Goal: Find specific page/section: Find specific page/section

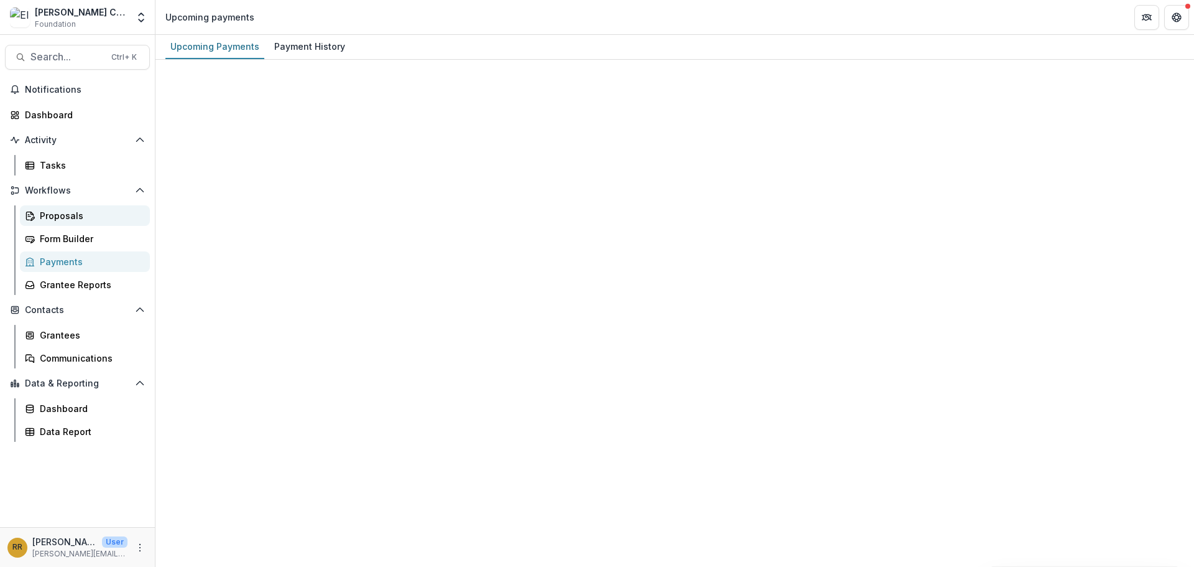
click at [71, 213] on div "Proposals" at bounding box center [90, 215] width 100 height 13
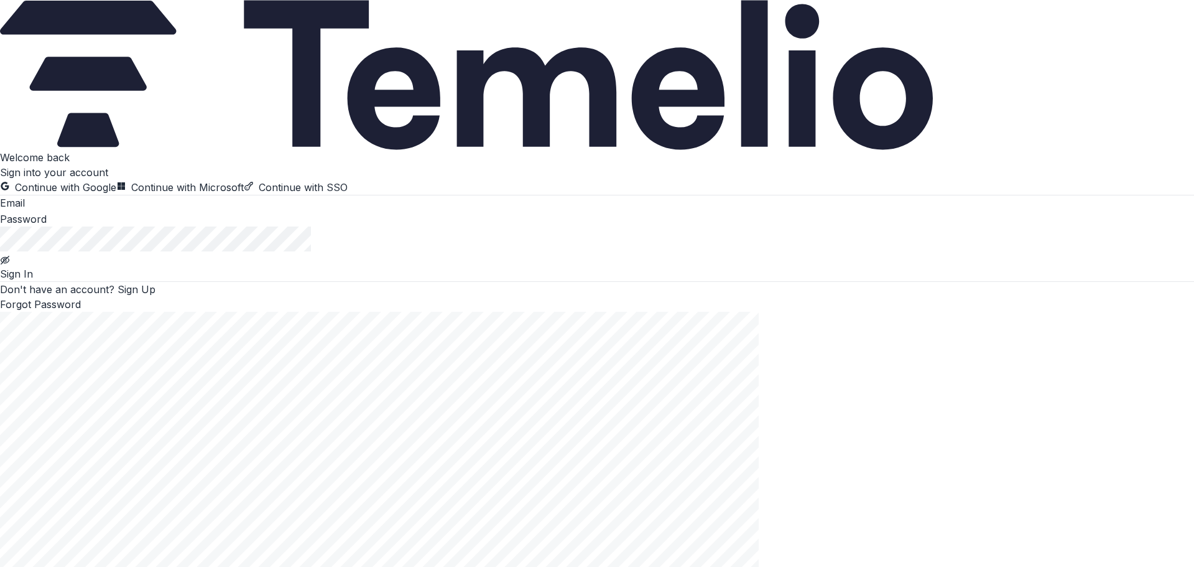
click at [116, 193] on button "Continue with Google" at bounding box center [58, 187] width 116 height 15
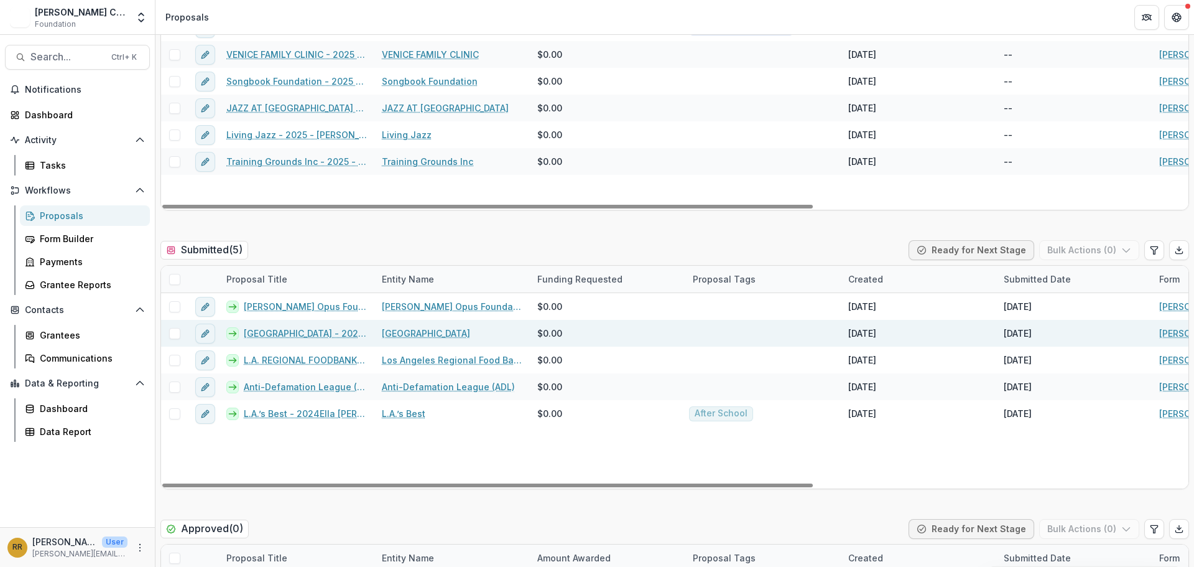
scroll to position [187, 0]
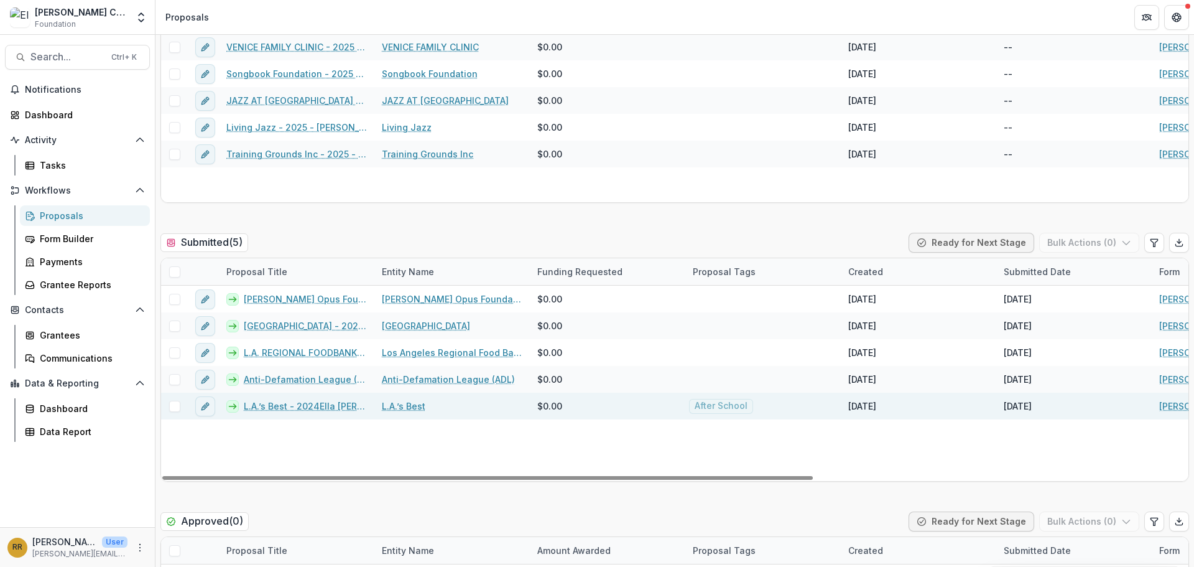
click at [333, 407] on link "L.A.’s Best - 2024Ella Fitzgerald Grant Form" at bounding box center [305, 405] width 123 height 13
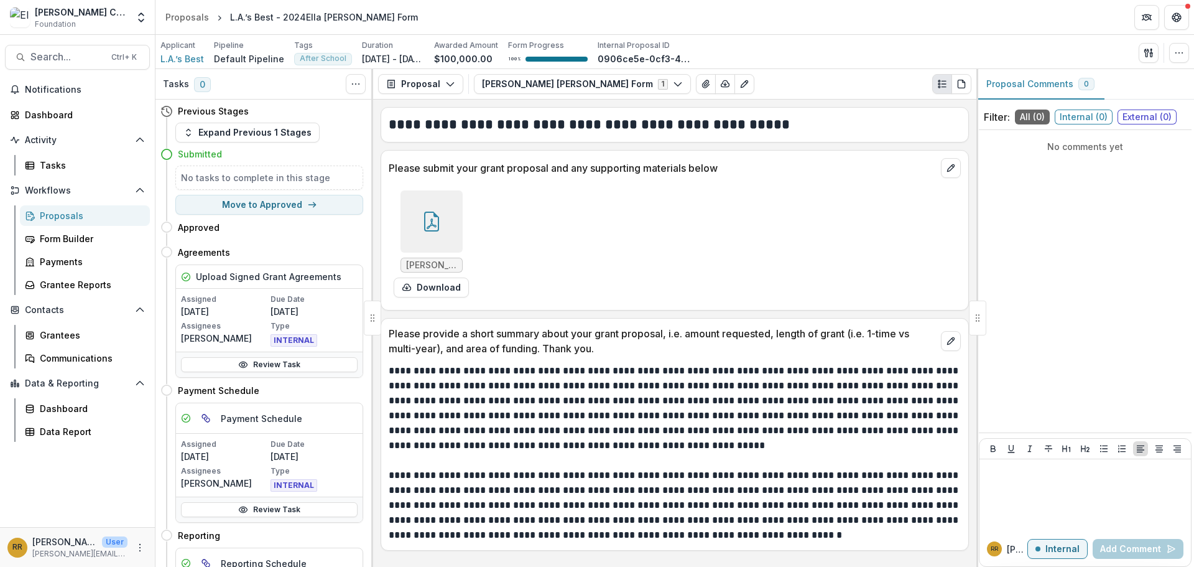
click at [450, 220] on div at bounding box center [432, 221] width 62 height 62
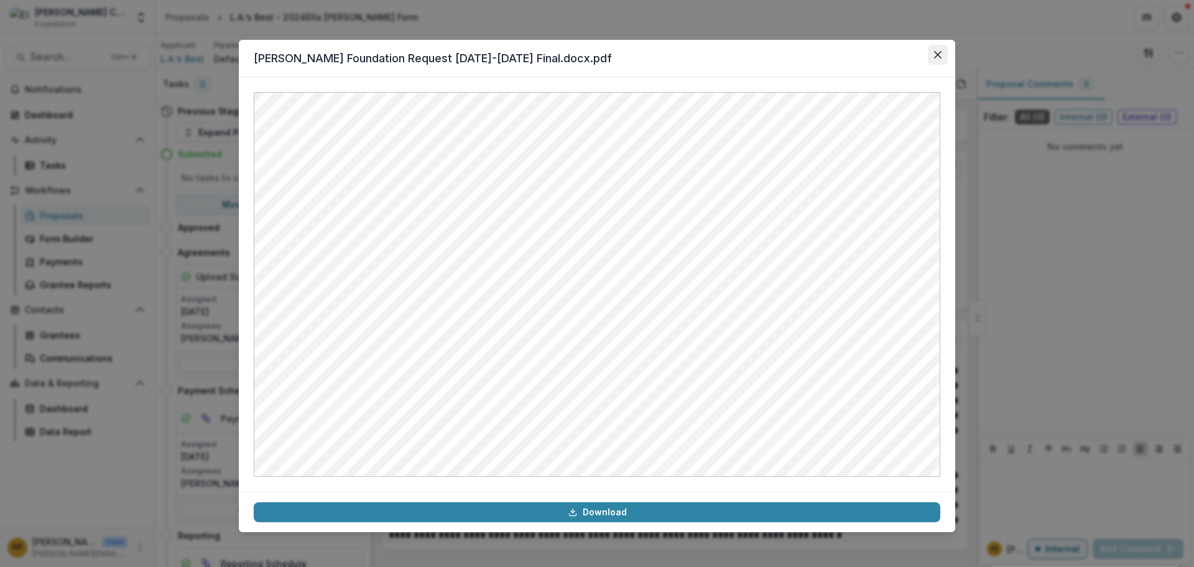
click at [932, 49] on button "Close" at bounding box center [938, 55] width 20 height 20
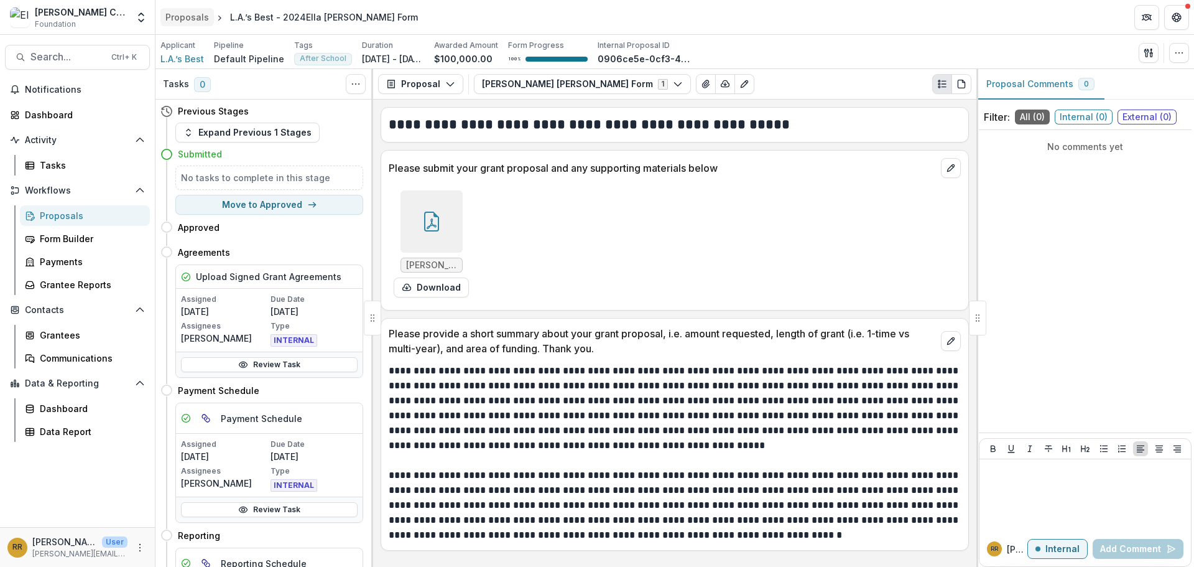
click at [186, 15] on div "Proposals" at bounding box center [187, 17] width 44 height 13
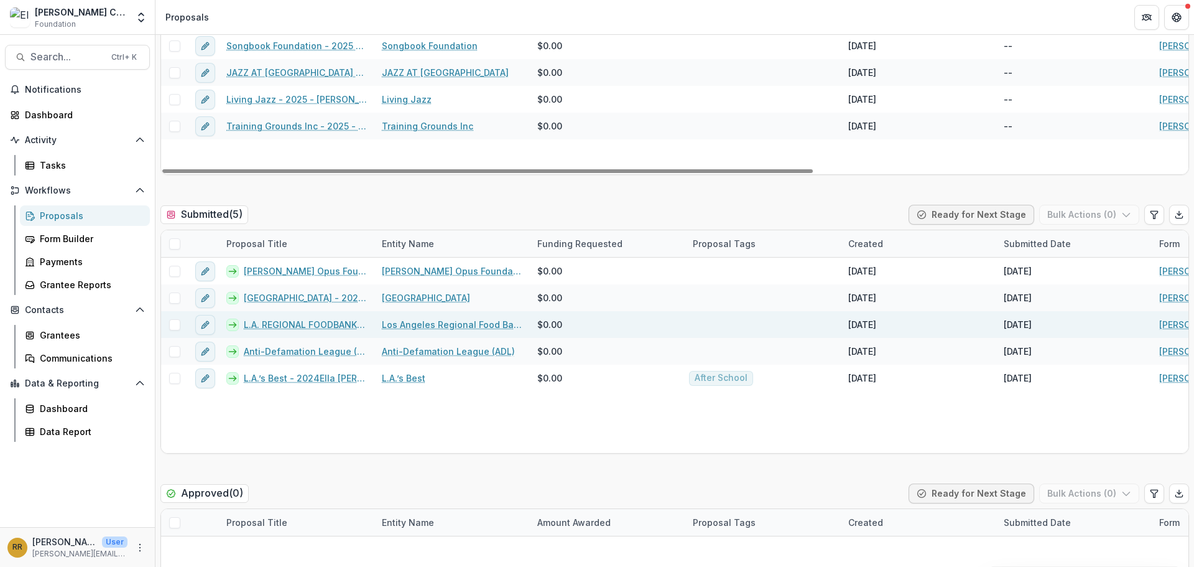
scroll to position [249, 0]
